Goal: Check status: Check status

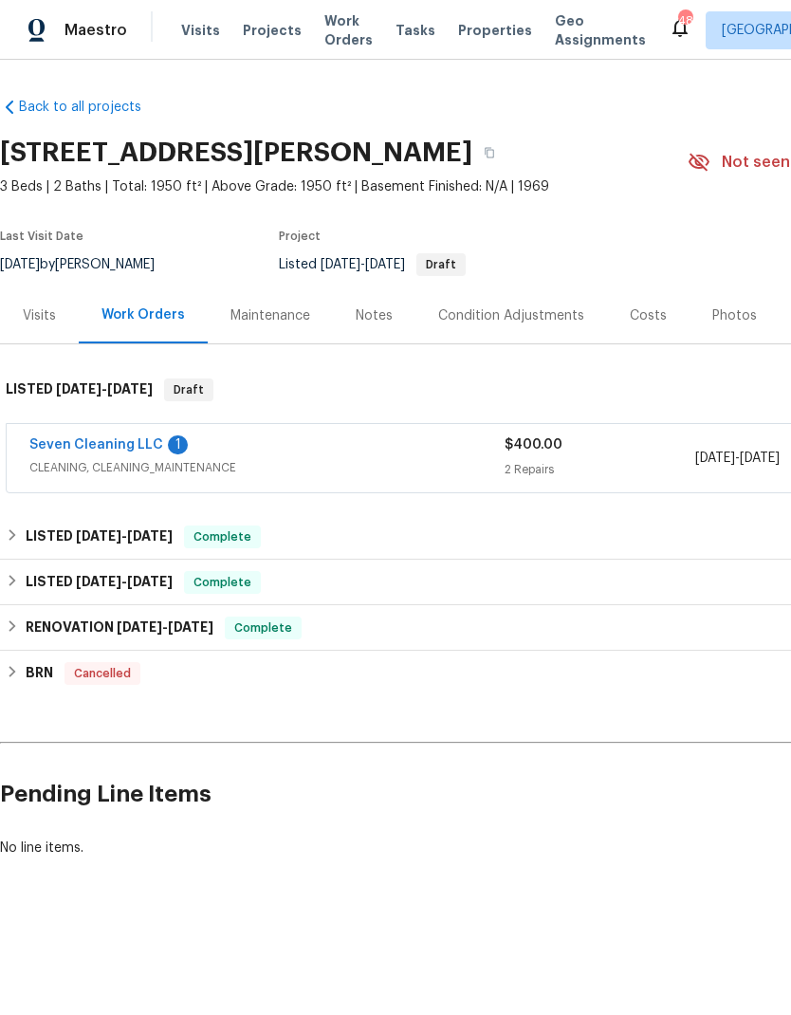
click at [111, 438] on link "Seven Cleaning LLC" at bounding box center [96, 444] width 134 height 13
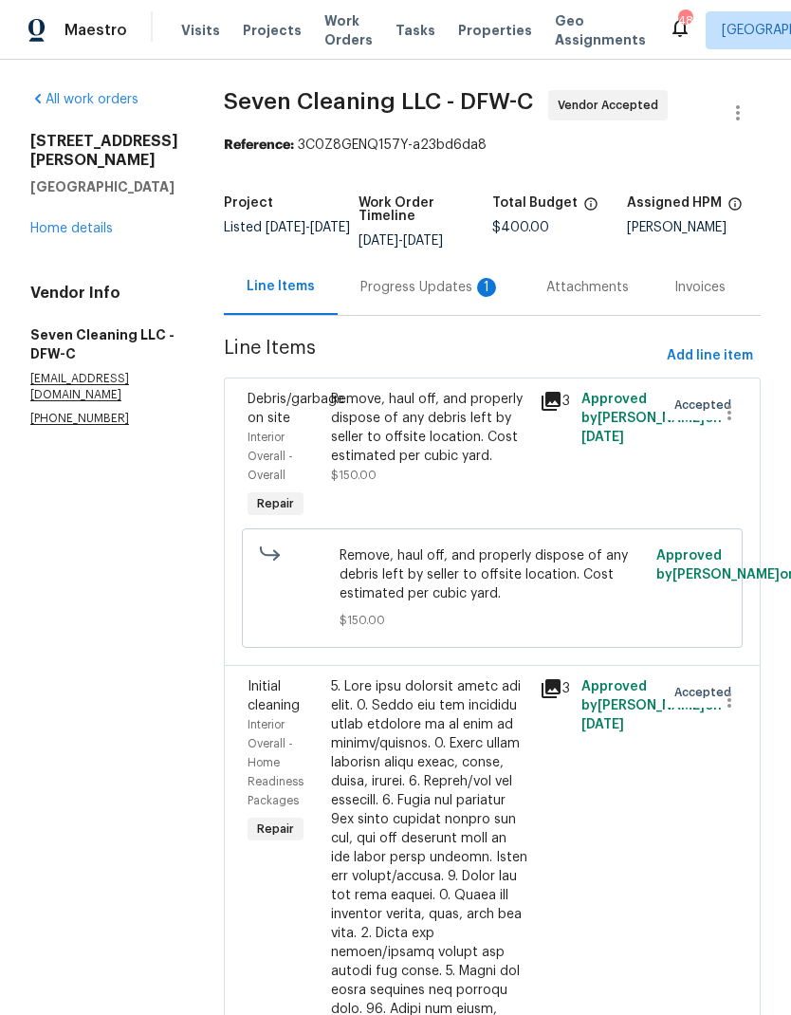
click at [419, 287] on div "Progress Updates 1" at bounding box center [431, 287] width 140 height 19
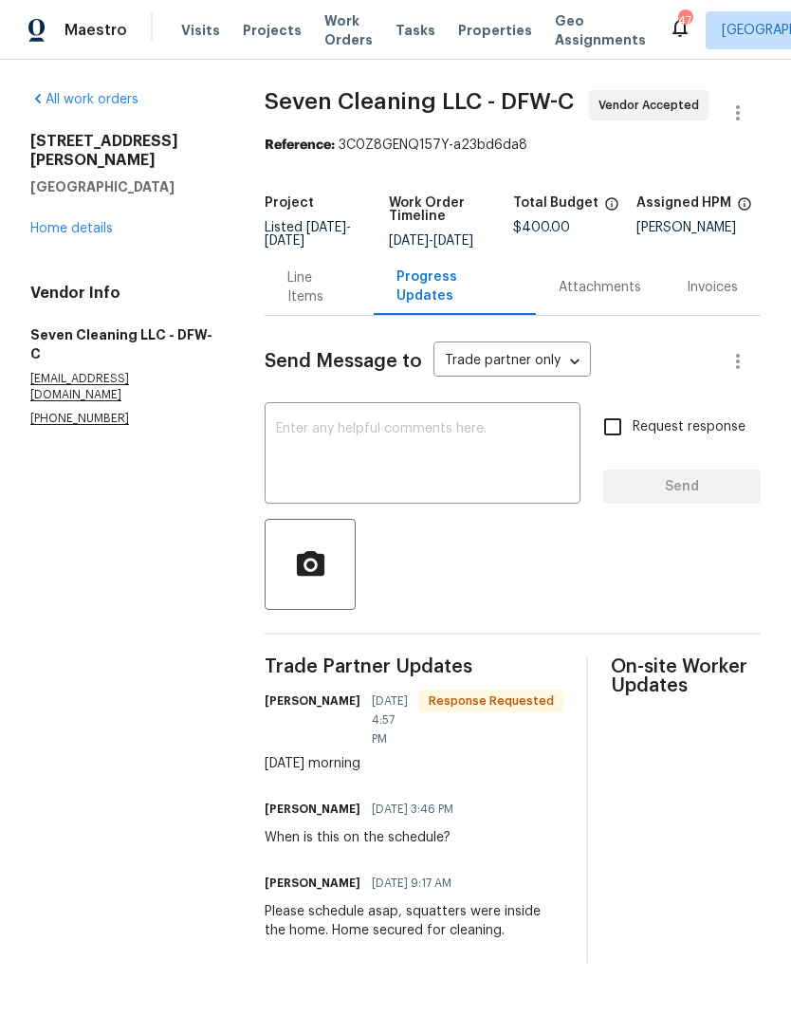
click at [68, 222] on link "Home details" at bounding box center [71, 228] width 83 height 13
